Goal: Navigation & Orientation: Find specific page/section

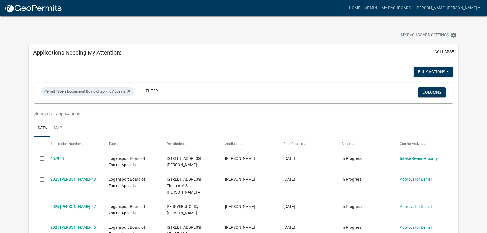
select select "3: 100"
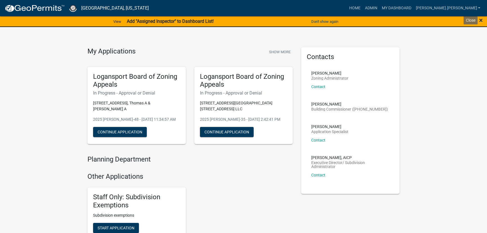
click at [482, 20] on span "×" at bounding box center [481, 20] width 4 height 8
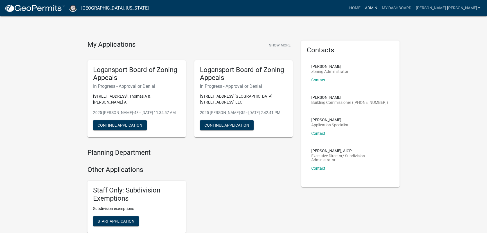
click at [380, 8] on link "Admin" at bounding box center [371, 8] width 17 height 11
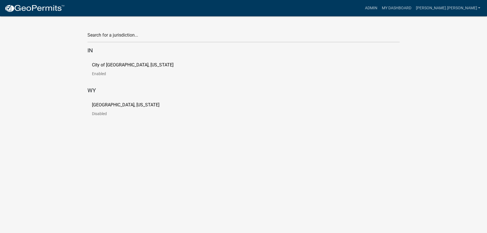
click at [105, 65] on p "City of [GEOGRAPHIC_DATA], [US_STATE]" at bounding box center [133, 65] width 82 height 5
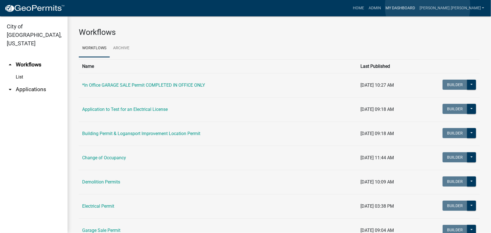
click at [417, 6] on link "My Dashboard" at bounding box center [400, 8] width 34 height 11
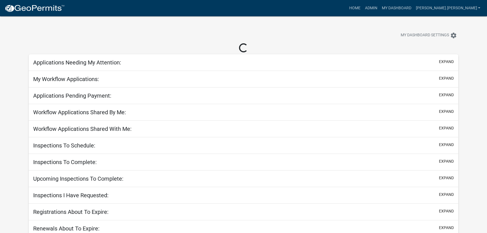
select select "3: 100"
